Goal: Transaction & Acquisition: Download file/media

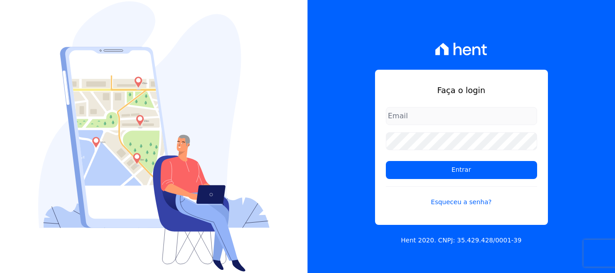
type input "erica@petraeng.com.br"
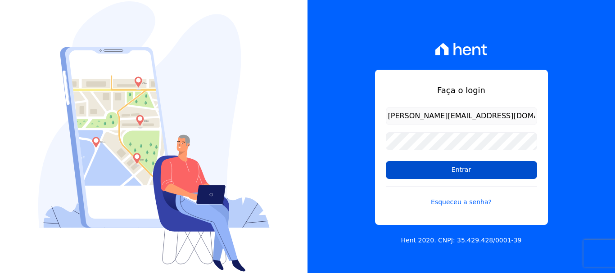
click at [461, 169] on input "Entrar" at bounding box center [461, 170] width 151 height 18
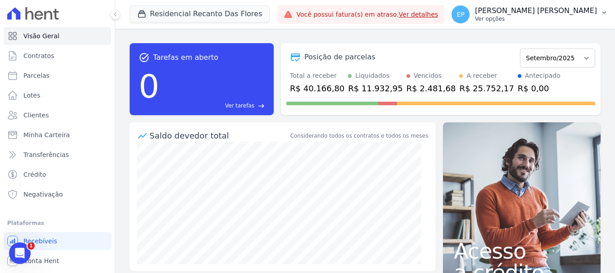
click at [573, 19] on p "Ver opções" at bounding box center [536, 18] width 122 height 7
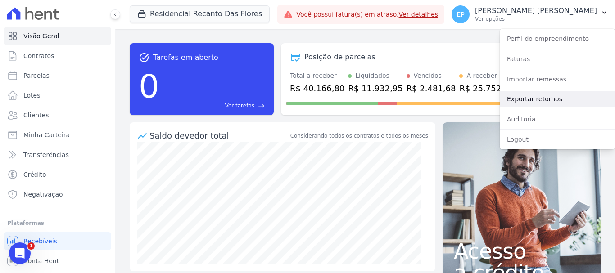
click at [520, 100] on link "Exportar retornos" at bounding box center [557, 99] width 115 height 16
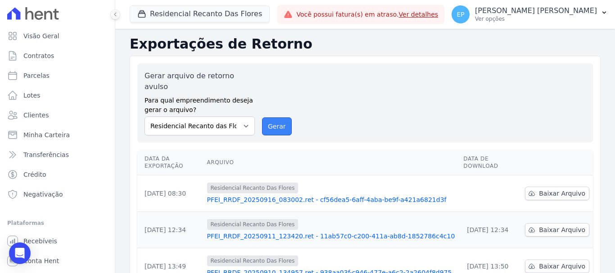
click at [275, 118] on button "Gerar" at bounding box center [277, 127] width 30 height 18
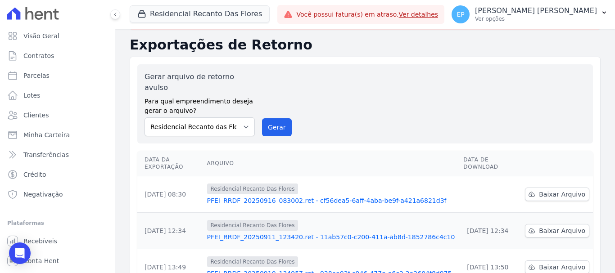
scroll to position [45, 0]
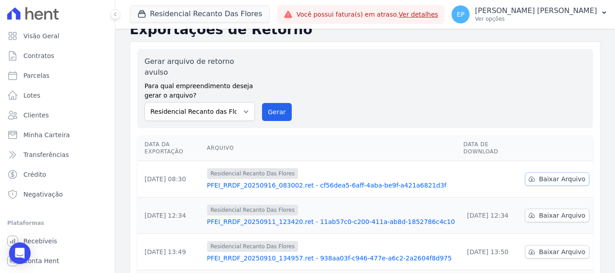
click at [555, 175] on span "Baixar Arquivo" at bounding box center [562, 179] width 46 height 9
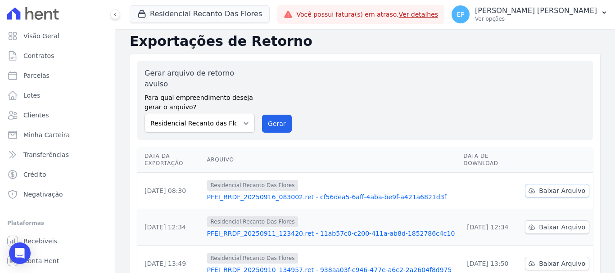
scroll to position [0, 0]
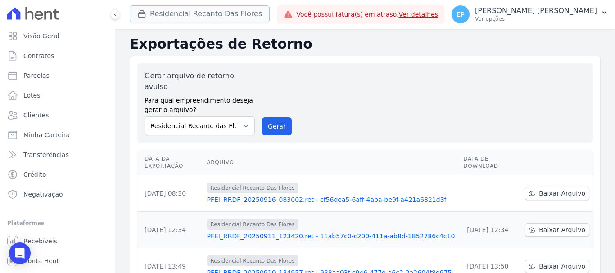
click at [142, 14] on icon "button" at bounding box center [142, 14] width 7 height 7
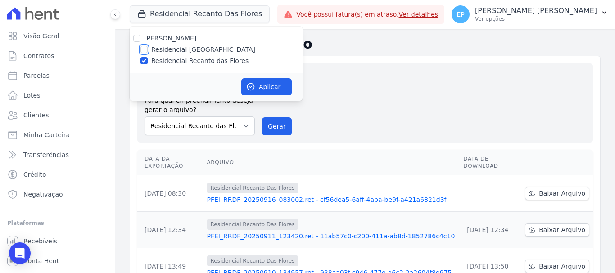
drag, startPoint x: 143, startPoint y: 49, endPoint x: 144, endPoint y: 58, distance: 9.5
click at [144, 49] on input "Residencial [GEOGRAPHIC_DATA]" at bounding box center [143, 49] width 7 height 7
checkbox input "true"
click at [145, 61] on input "Residencial Recanto das Flores" at bounding box center [143, 60] width 7 height 7
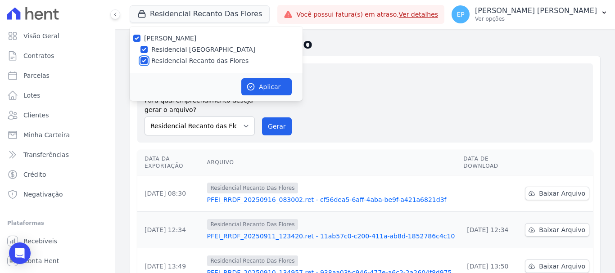
checkbox input "false"
click at [275, 86] on button "Aplicar" at bounding box center [266, 86] width 50 height 17
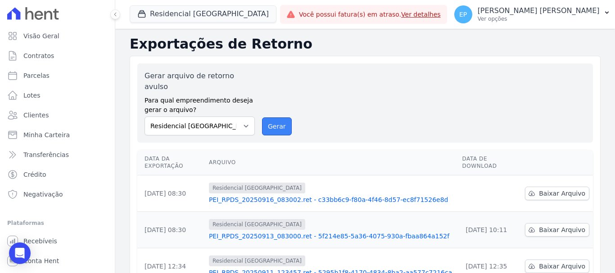
click at [273, 118] on button "Gerar" at bounding box center [277, 127] width 30 height 18
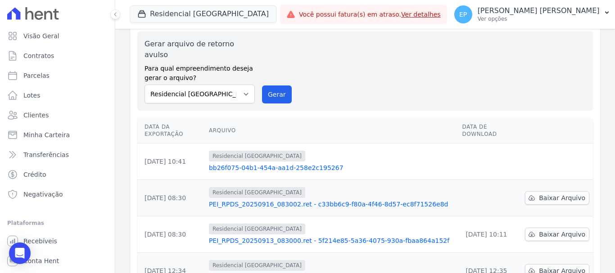
scroll to position [90, 0]
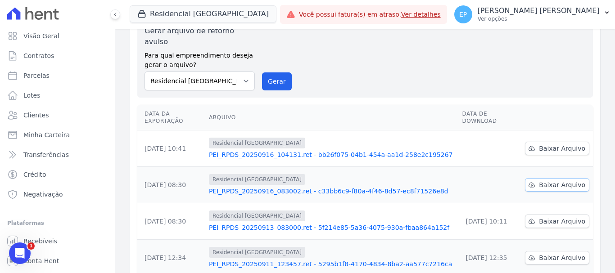
click at [553, 181] on span "Baixar Arquivo" at bounding box center [562, 185] width 46 height 9
click at [544, 144] on span "Baixar Arquivo" at bounding box center [562, 148] width 46 height 9
